Goal: Information Seeking & Learning: Understand process/instructions

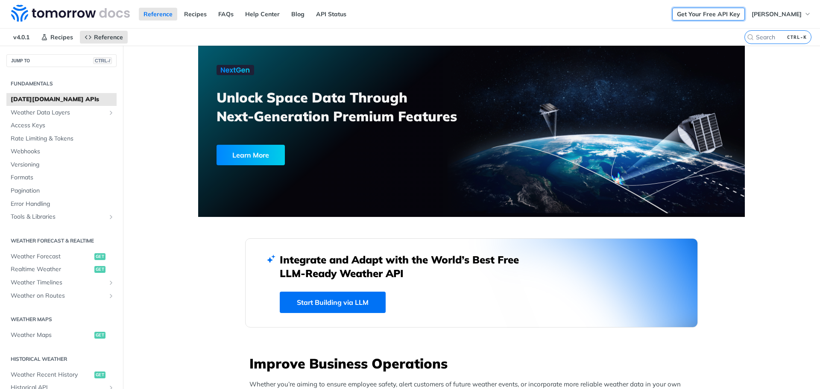
click at [714, 14] on link "Get Your Free API Key" at bounding box center [708, 14] width 73 height 13
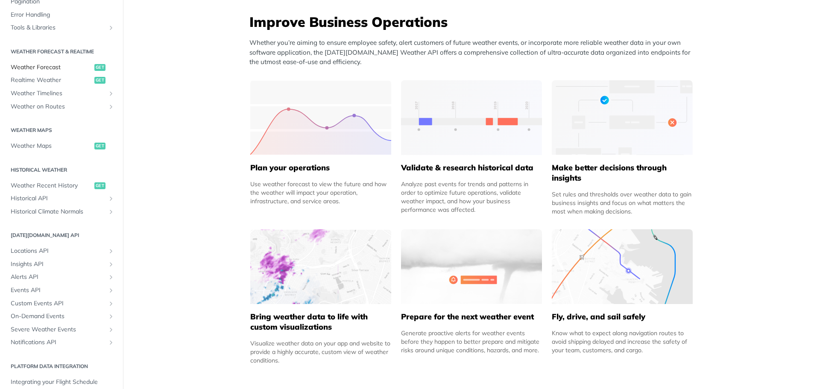
scroll to position [128, 0]
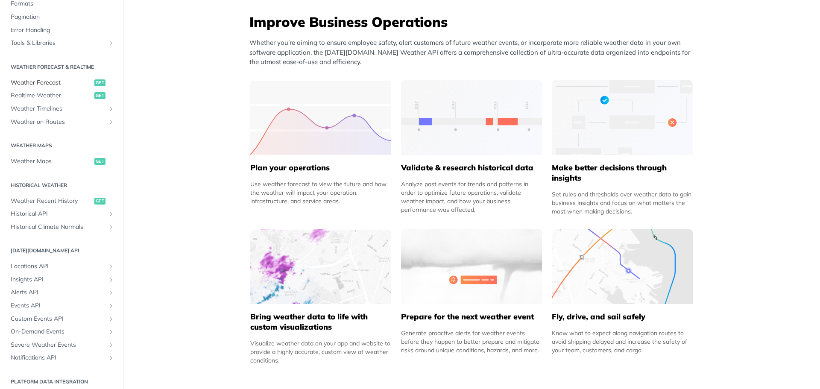
click at [51, 82] on span "Weather Forecast" at bounding box center [52, 83] width 82 height 9
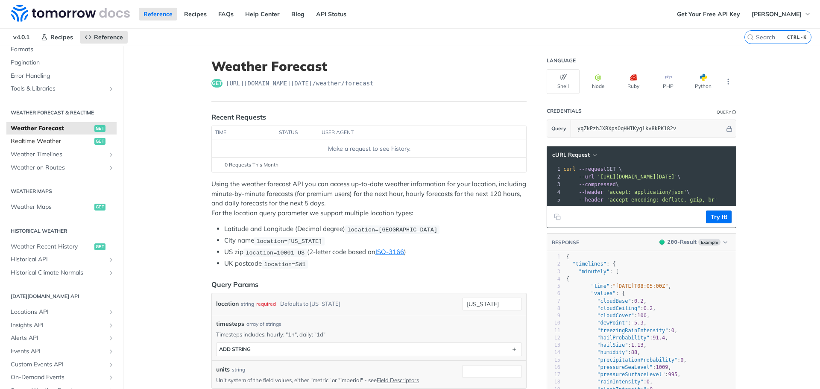
click at [50, 141] on span "Realtime Weather" at bounding box center [52, 141] width 82 height 9
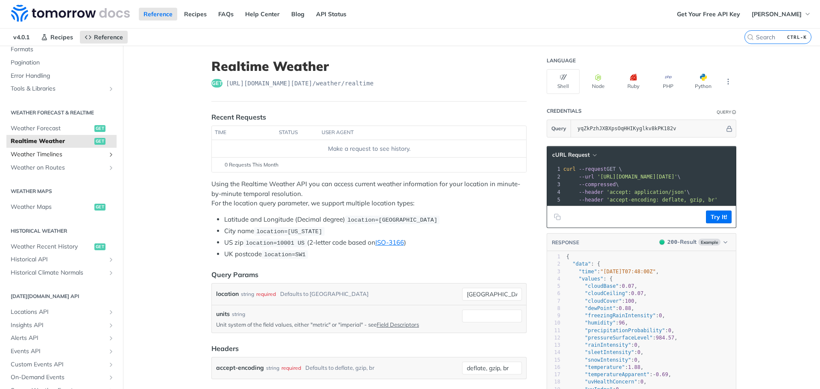
click at [49, 153] on span "Weather Timelines" at bounding box center [58, 154] width 95 height 9
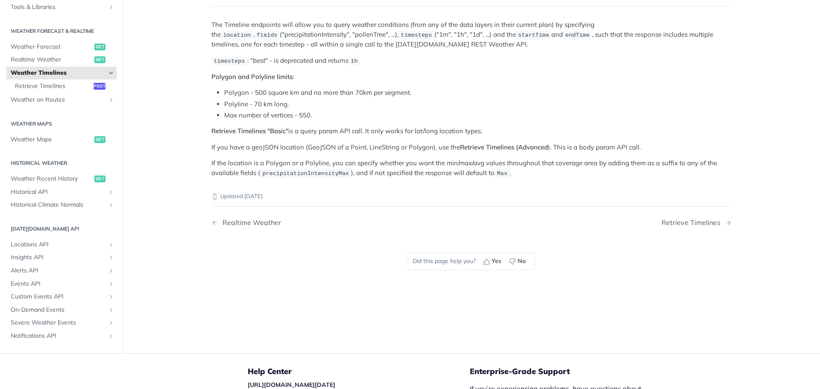
scroll to position [85, 0]
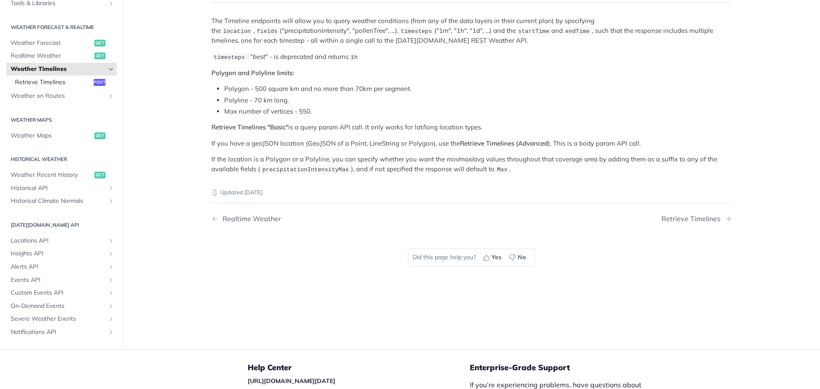
click at [44, 82] on span "Retrieve Timelines" at bounding box center [53, 82] width 76 height 9
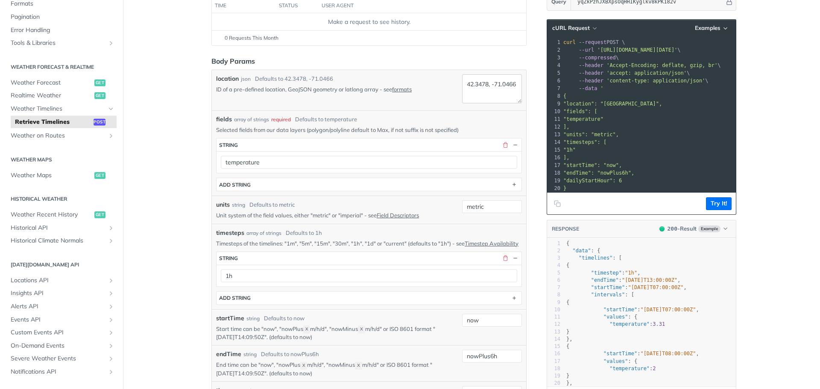
scroll to position [125, 0]
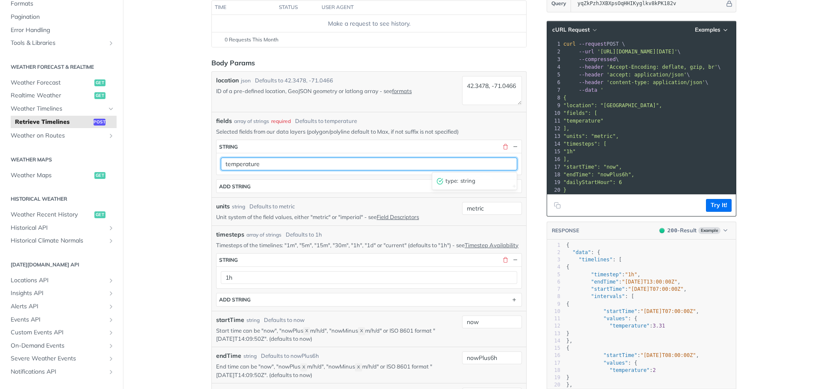
click at [297, 163] on input "temperature" at bounding box center [369, 164] width 296 height 13
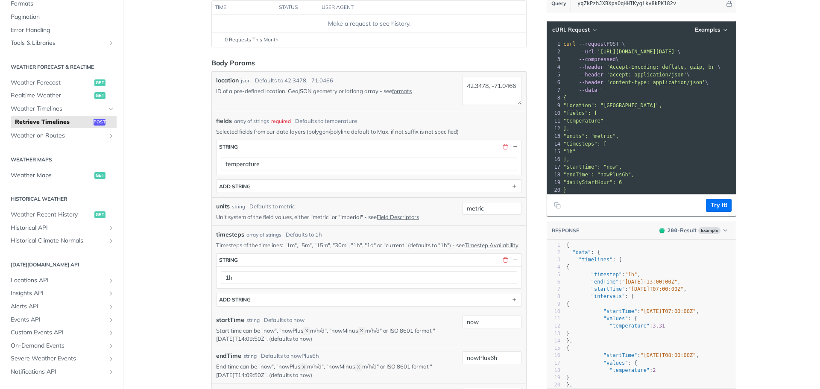
click at [410, 107] on div "location json Defaults to 42.3478, -71.0466 ID of a pre-defined location, GeoJS…" at bounding box center [337, 92] width 243 height 32
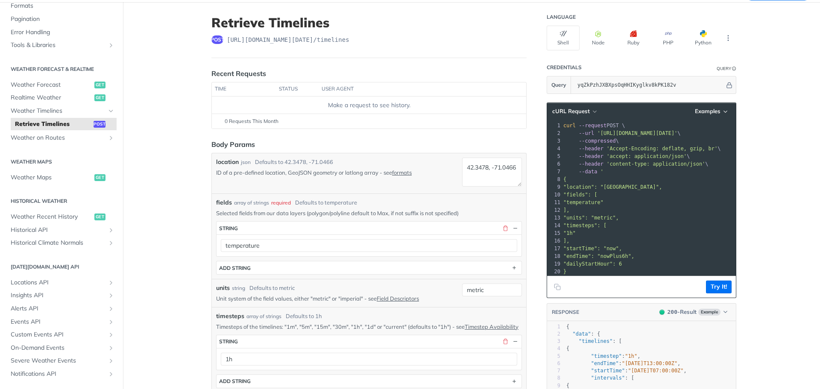
scroll to position [40, 0]
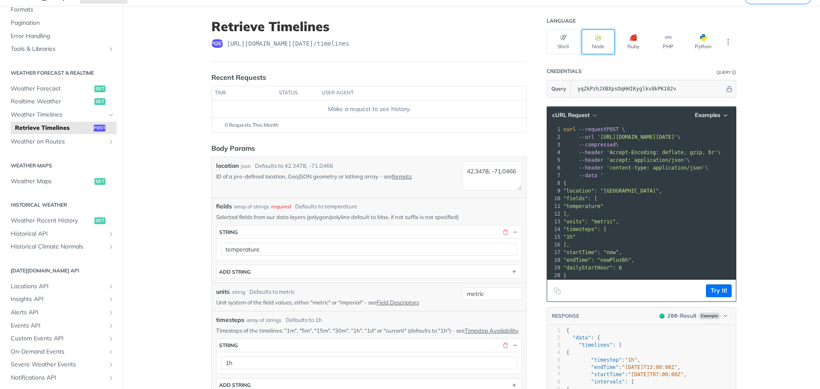
click at [592, 41] on button "Node" at bounding box center [598, 41] width 33 height 25
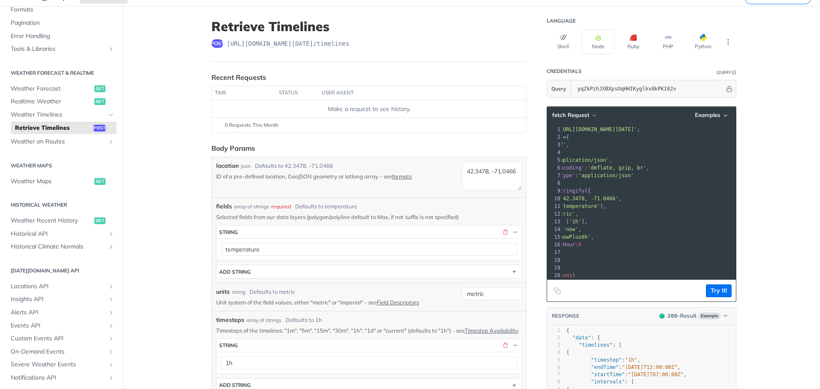
scroll to position [0, 51]
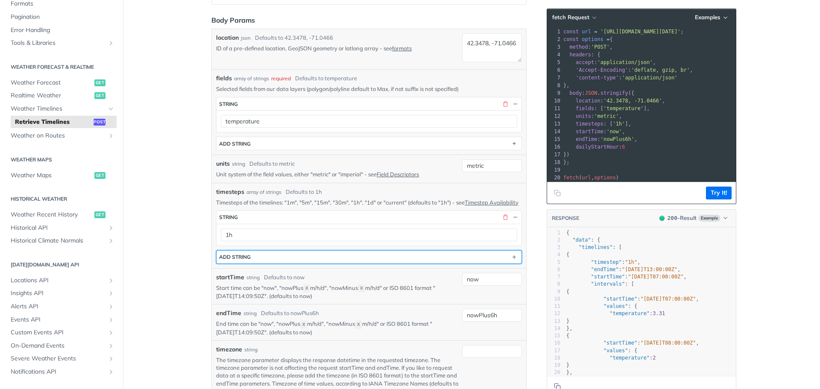
click at [240, 260] on div "ADD string" at bounding box center [235, 257] width 32 height 6
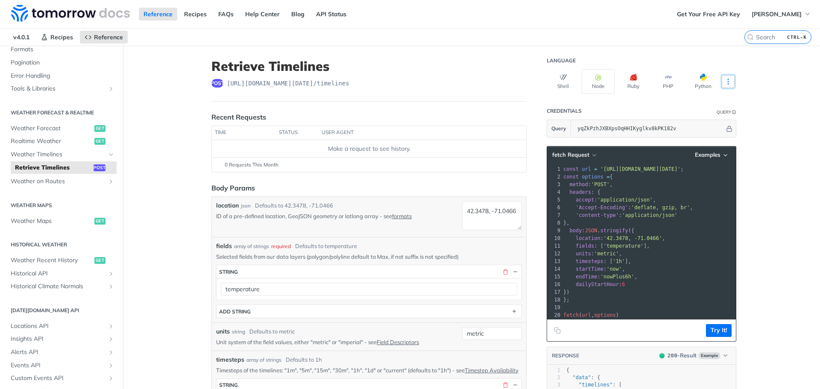
click at [727, 80] on icon "More ellipsis" at bounding box center [729, 82] width 8 height 8
click at [731, 80] on button "More Languages" at bounding box center [728, 81] width 13 height 13
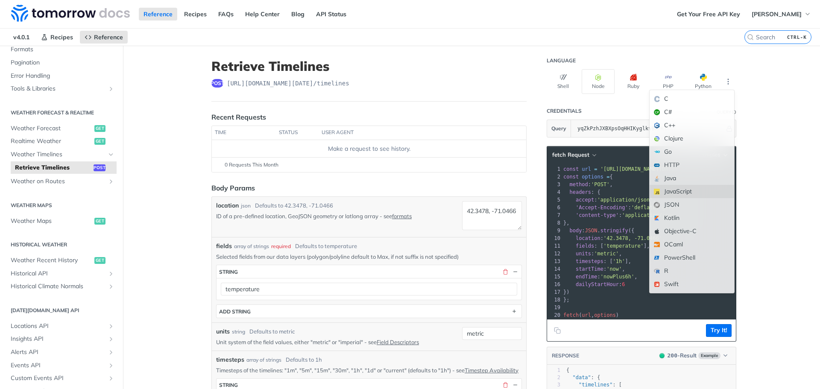
click at [669, 191] on div "JavaScript" at bounding box center [692, 191] width 85 height 13
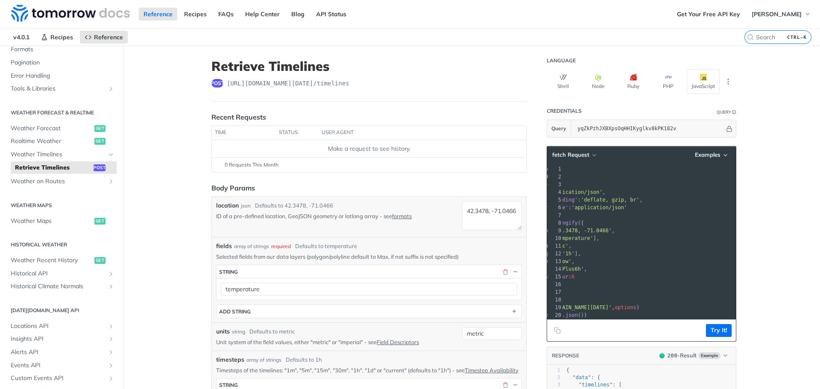
scroll to position [0, 54]
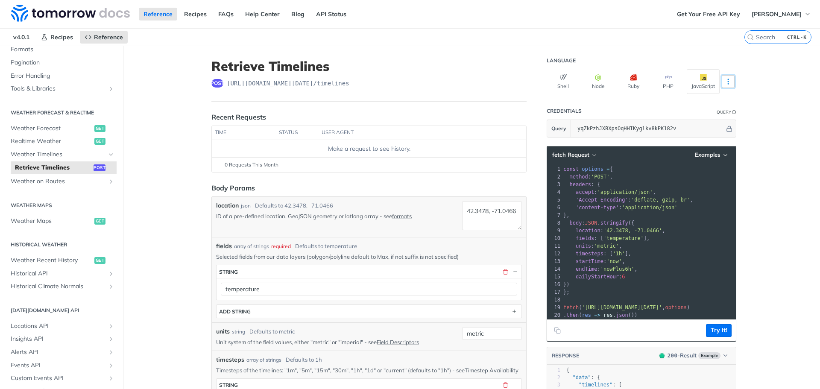
click at [728, 80] on icon "More ellipsis" at bounding box center [728, 81] width 1 height 5
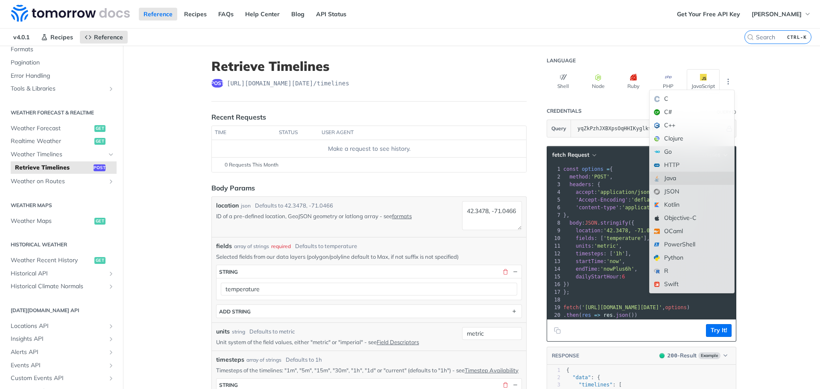
click at [672, 180] on div "Java" at bounding box center [692, 178] width 85 height 13
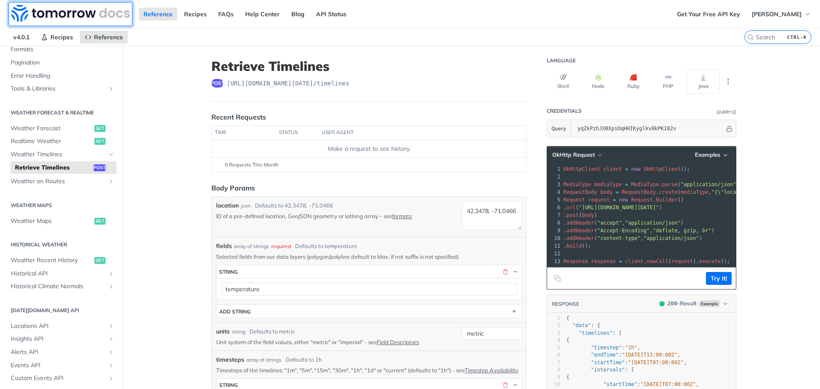
click at [35, 12] on img at bounding box center [70, 13] width 119 height 17
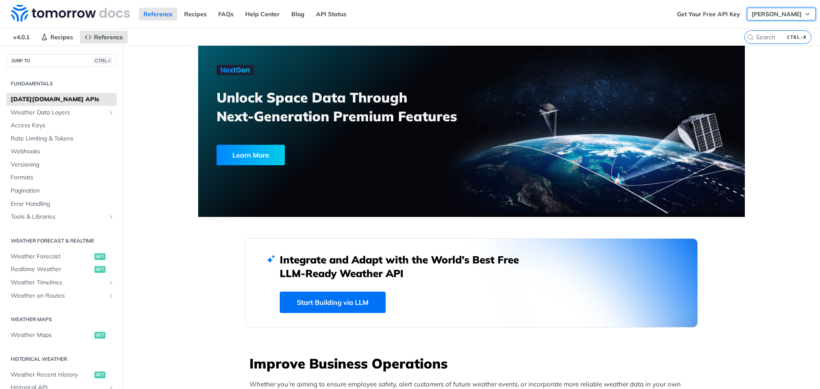
click at [793, 17] on span "[PERSON_NAME]" at bounding box center [777, 14] width 50 height 8
click at [747, 32] on link "Log Out" at bounding box center [767, 31] width 85 height 12
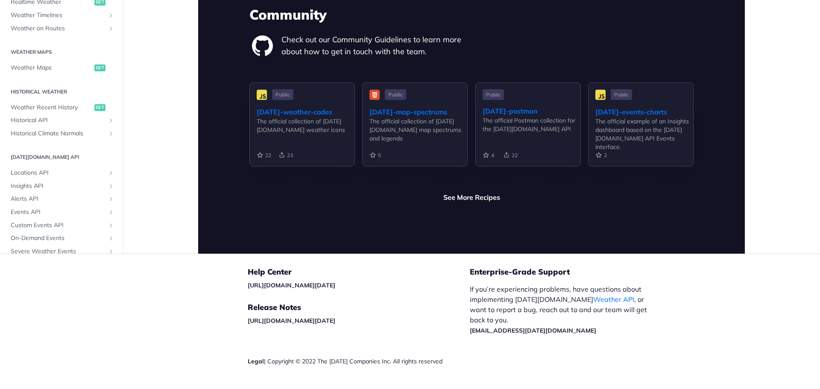
scroll to position [89, 0]
click at [31, 166] on span "Locations API" at bounding box center [58, 170] width 95 height 9
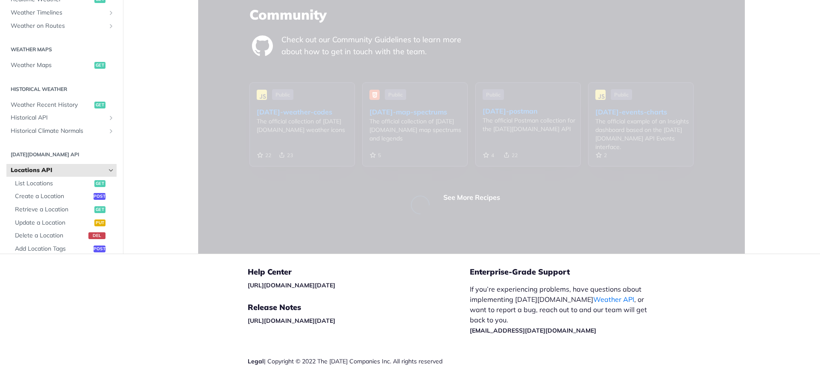
scroll to position [532, 0]
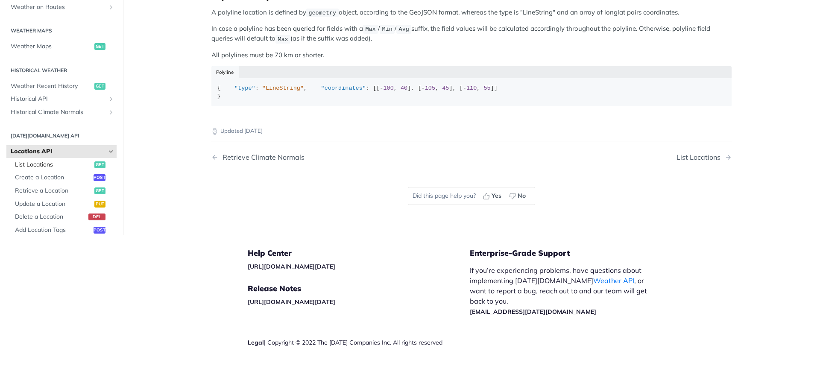
click at [45, 165] on span "List Locations" at bounding box center [53, 165] width 77 height 9
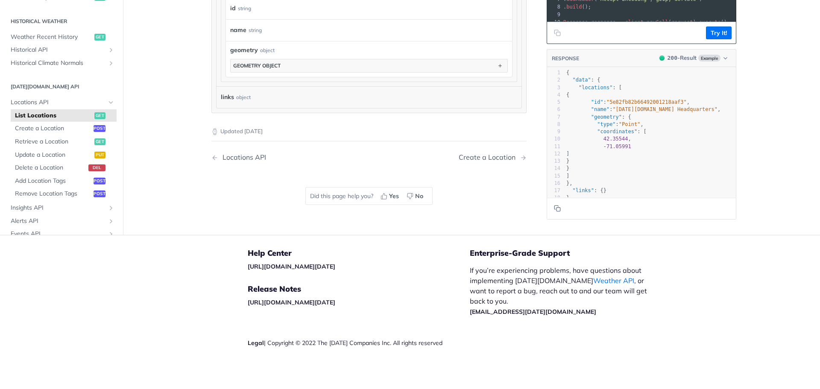
scroll to position [136, 0]
click at [56, 143] on span "Retrieve a Location" at bounding box center [53, 144] width 77 height 9
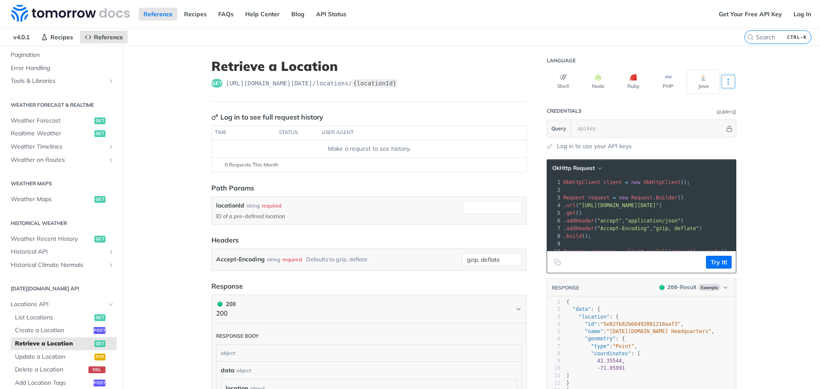
click at [727, 82] on icon "More ellipsis" at bounding box center [729, 82] width 8 height 8
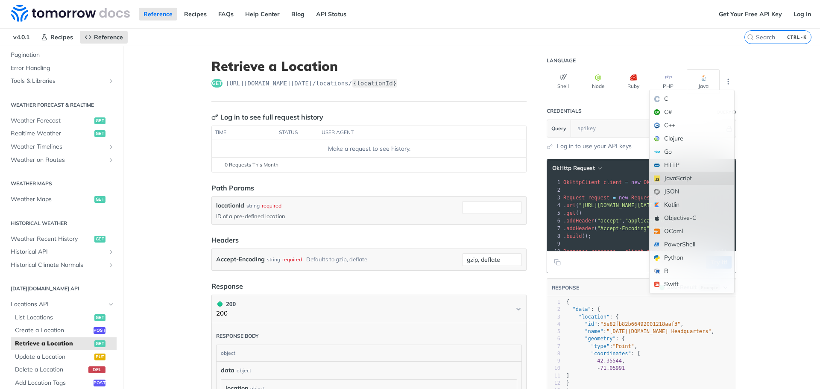
click at [675, 179] on div "JavaScript" at bounding box center [692, 178] width 85 height 13
